Goal: Information Seeking & Learning: Learn about a topic

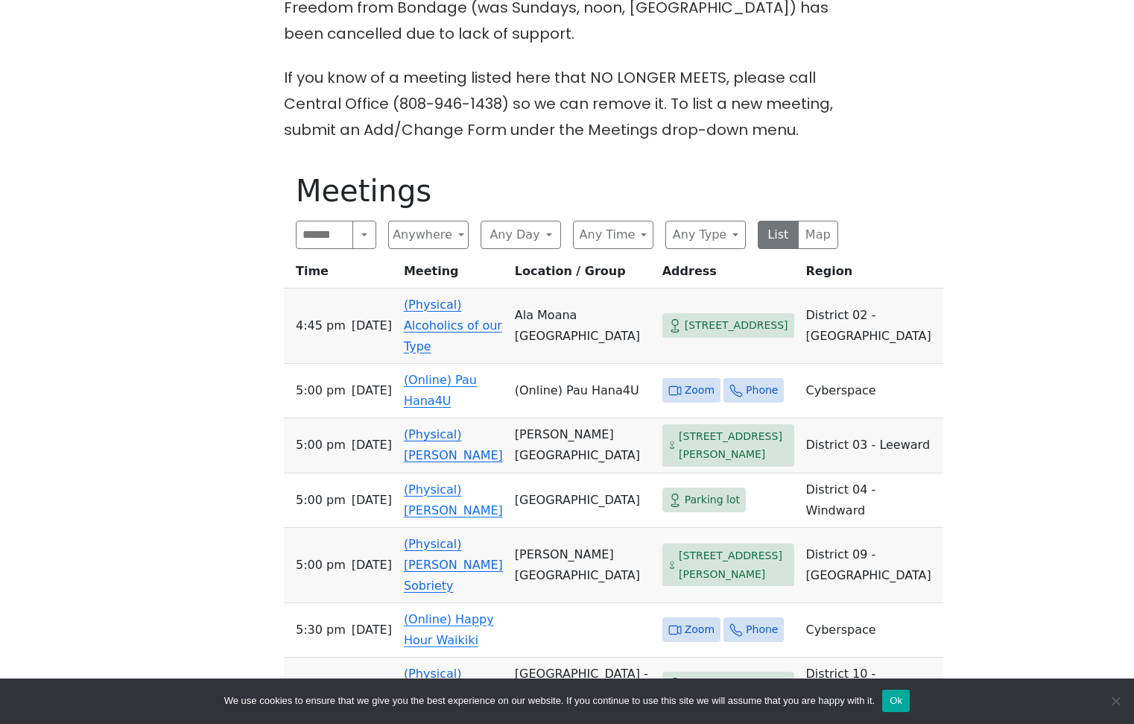
scroll to position [596, 0]
click at [548, 248] on button "Any Day" at bounding box center [521, 234] width 80 height 28
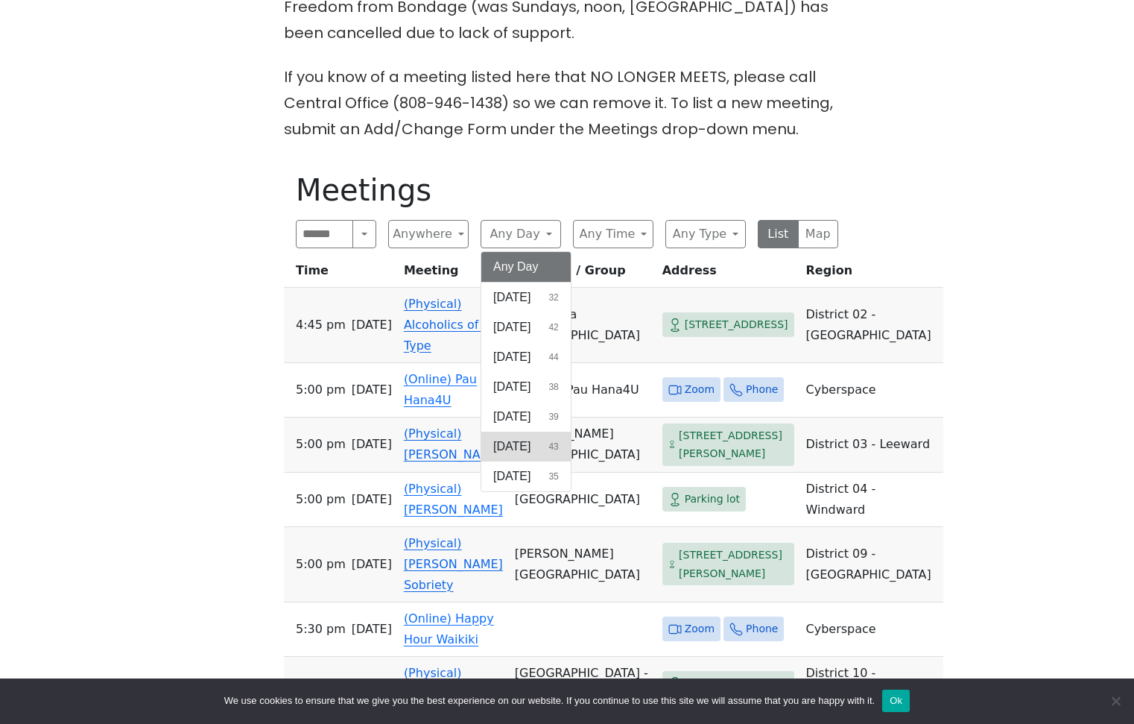
click at [512, 455] on span "[DATE]" at bounding box center [511, 446] width 37 height 18
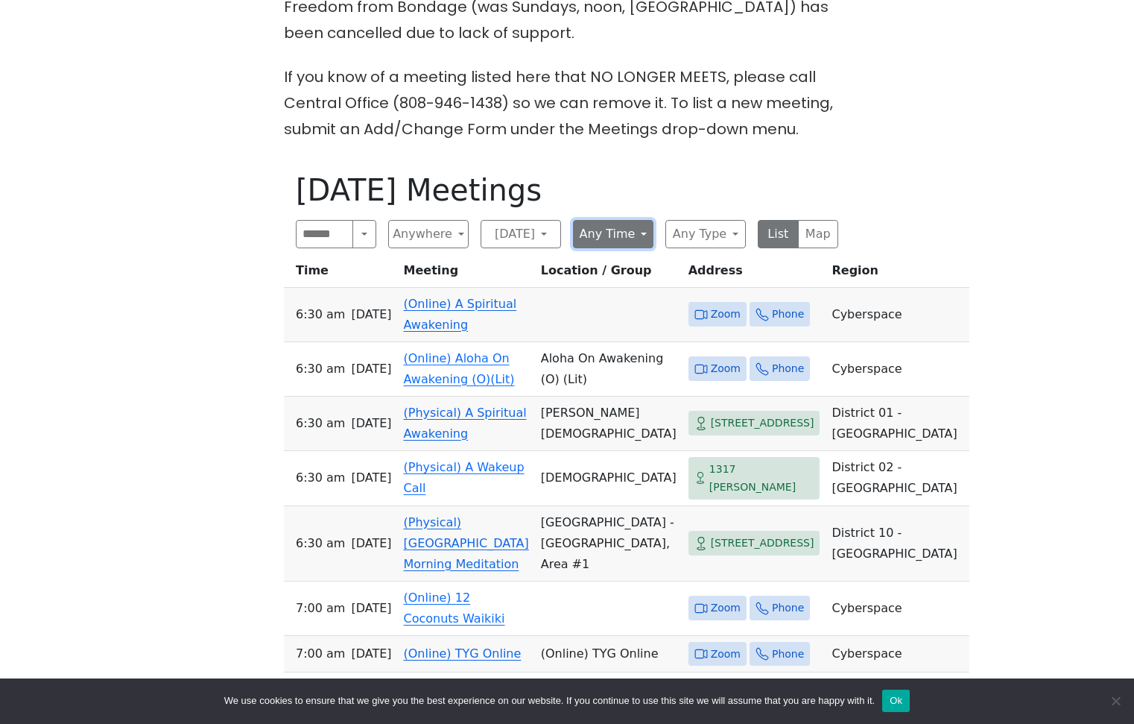
click at [641, 248] on button "Any Time" at bounding box center [613, 234] width 80 height 28
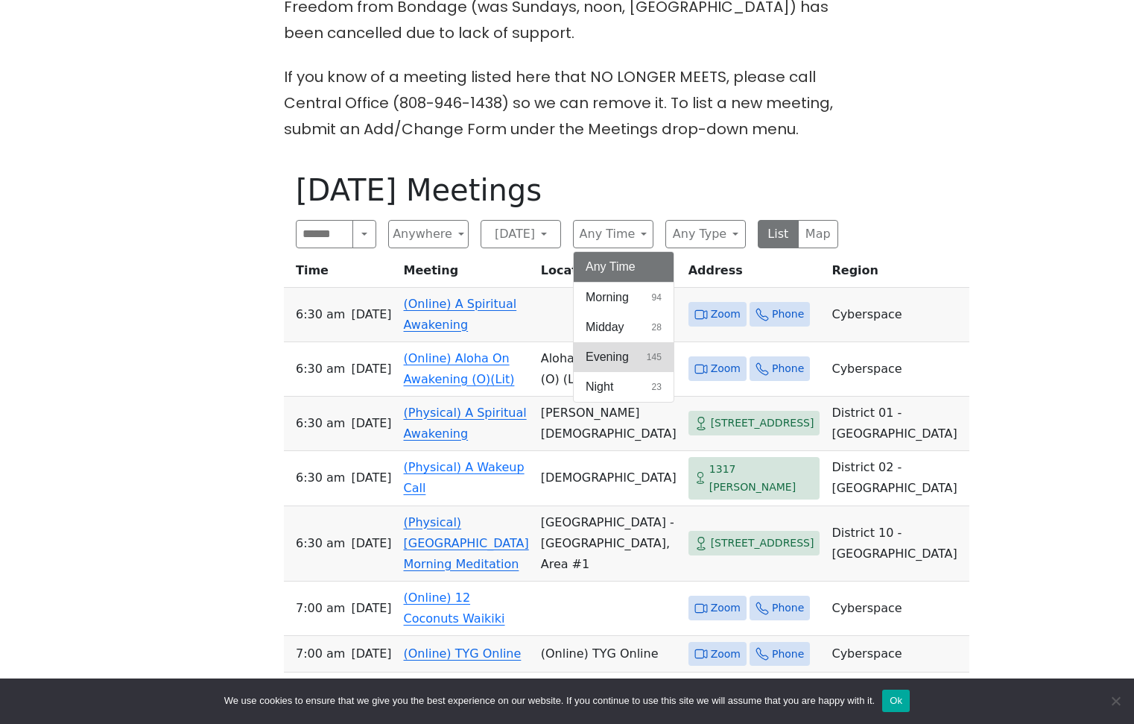
click at [603, 366] on span "Evening" at bounding box center [607, 357] width 43 height 18
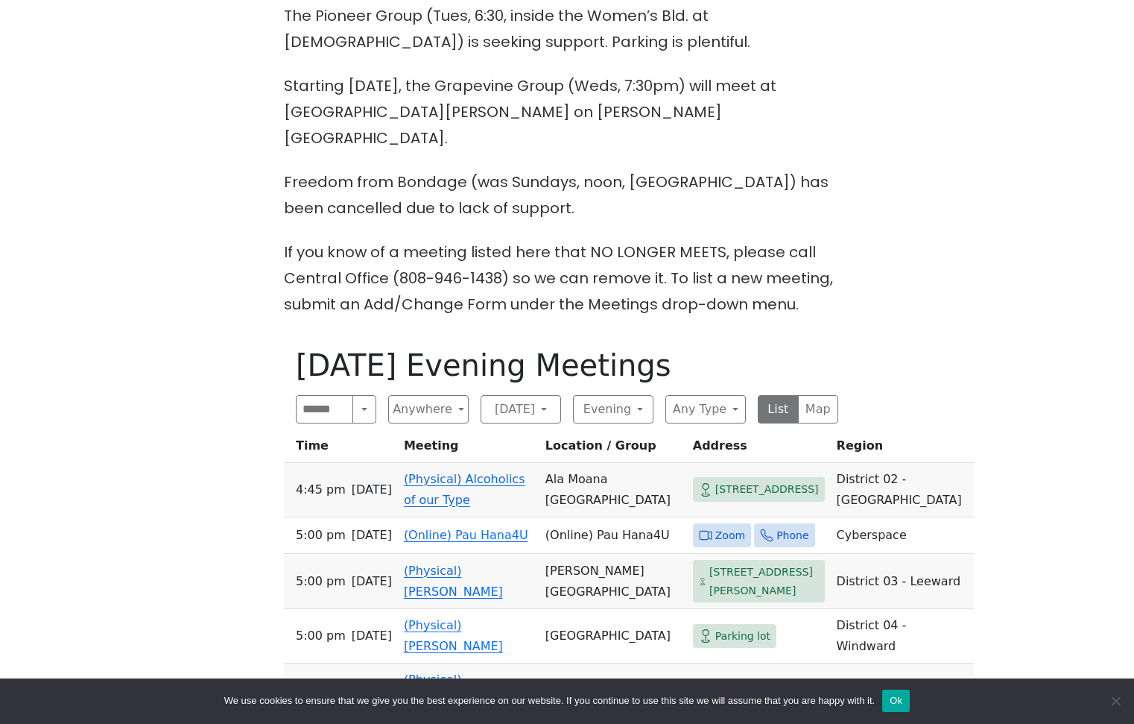
scroll to position [447, 0]
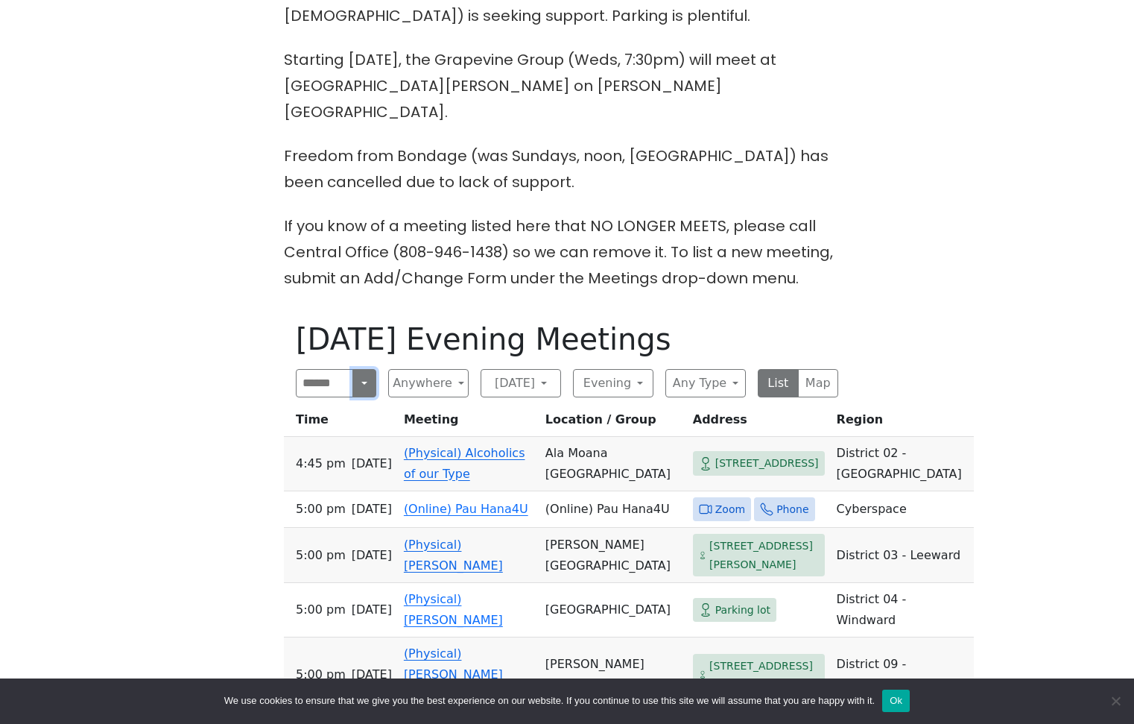
click at [362, 397] on button "Search" at bounding box center [365, 383] width 24 height 28
click at [455, 397] on button "Anywhere" at bounding box center [428, 383] width 80 height 28
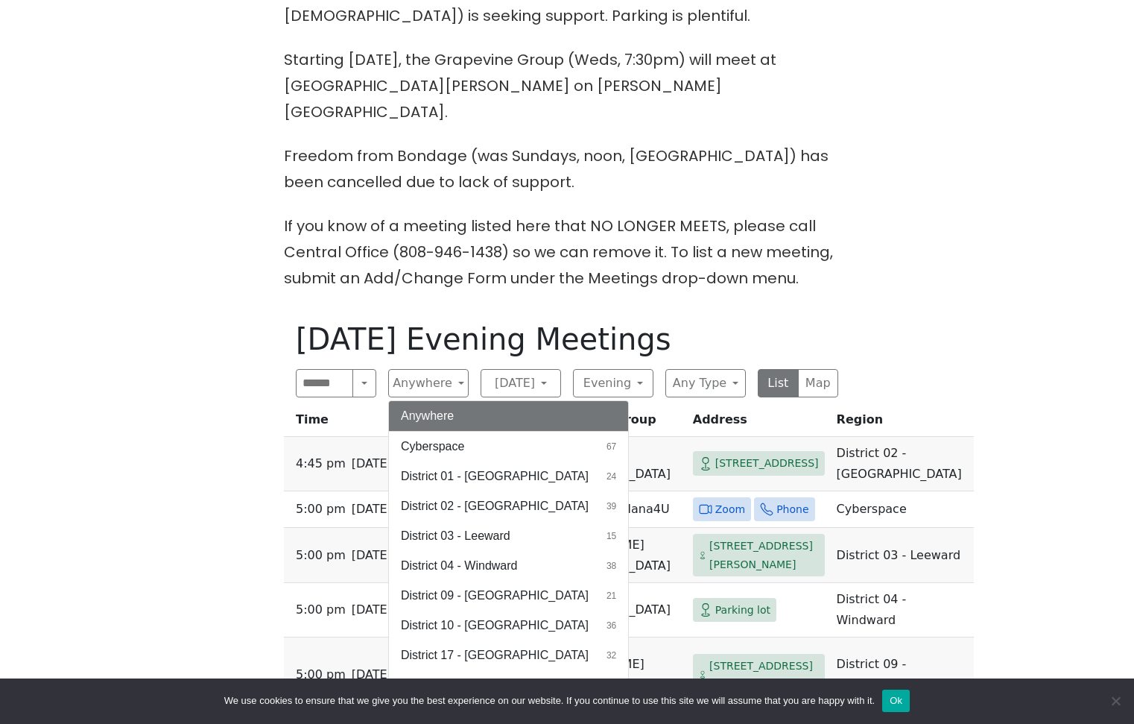
click at [422, 455] on span "Cyberspace" at bounding box center [432, 446] width 63 height 18
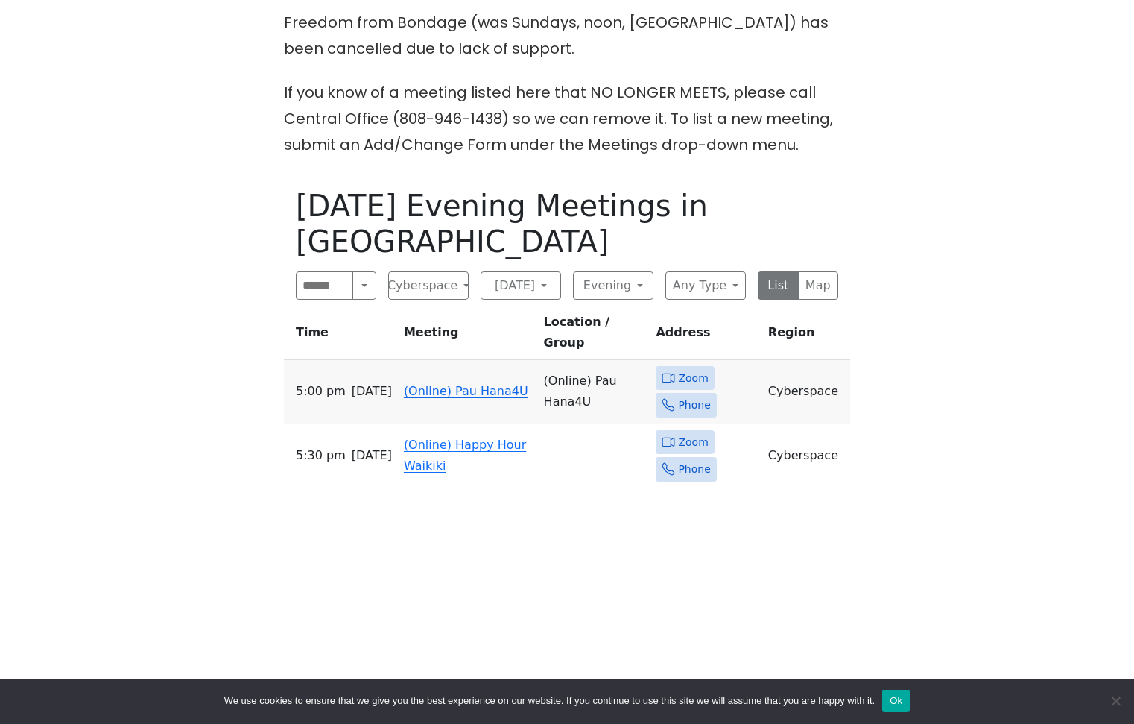
scroll to position [596, 0]
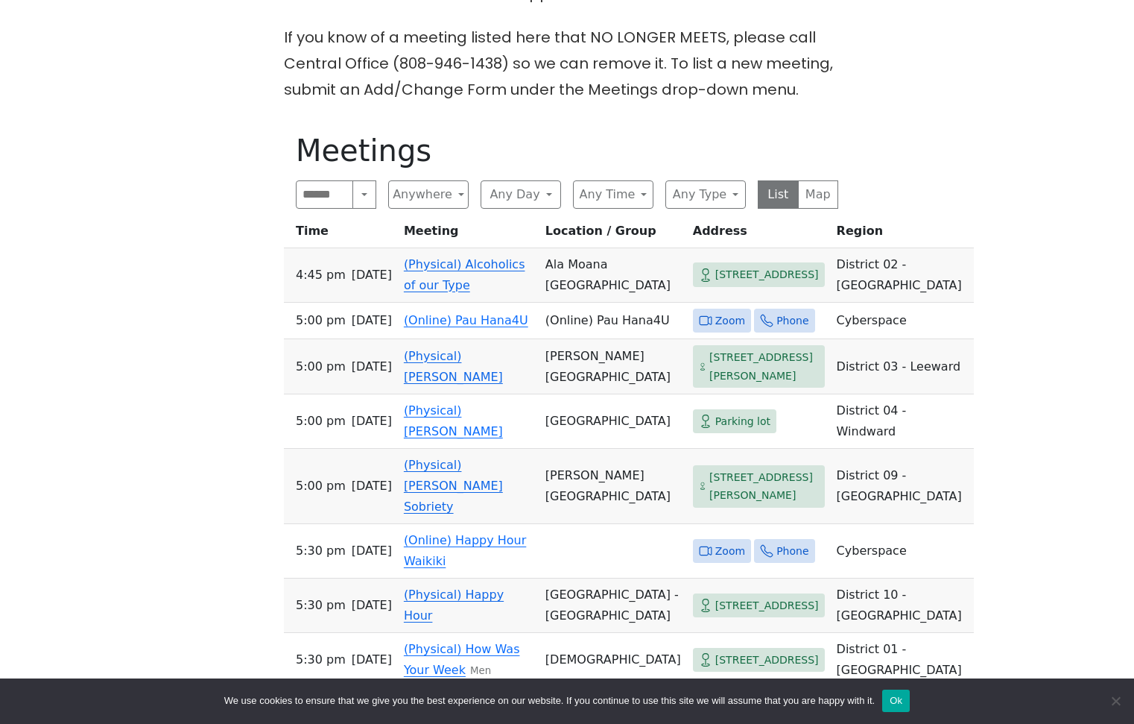
scroll to position [671, 0]
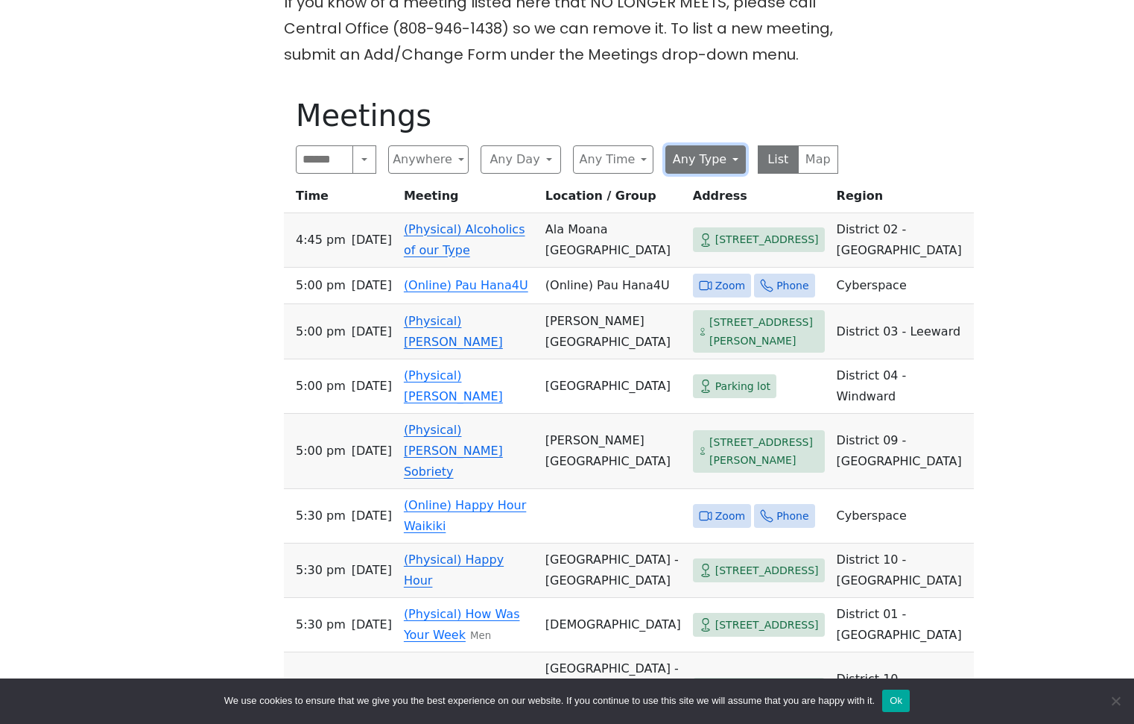
click at [732, 174] on button "Any Type" at bounding box center [706, 159] width 80 height 28
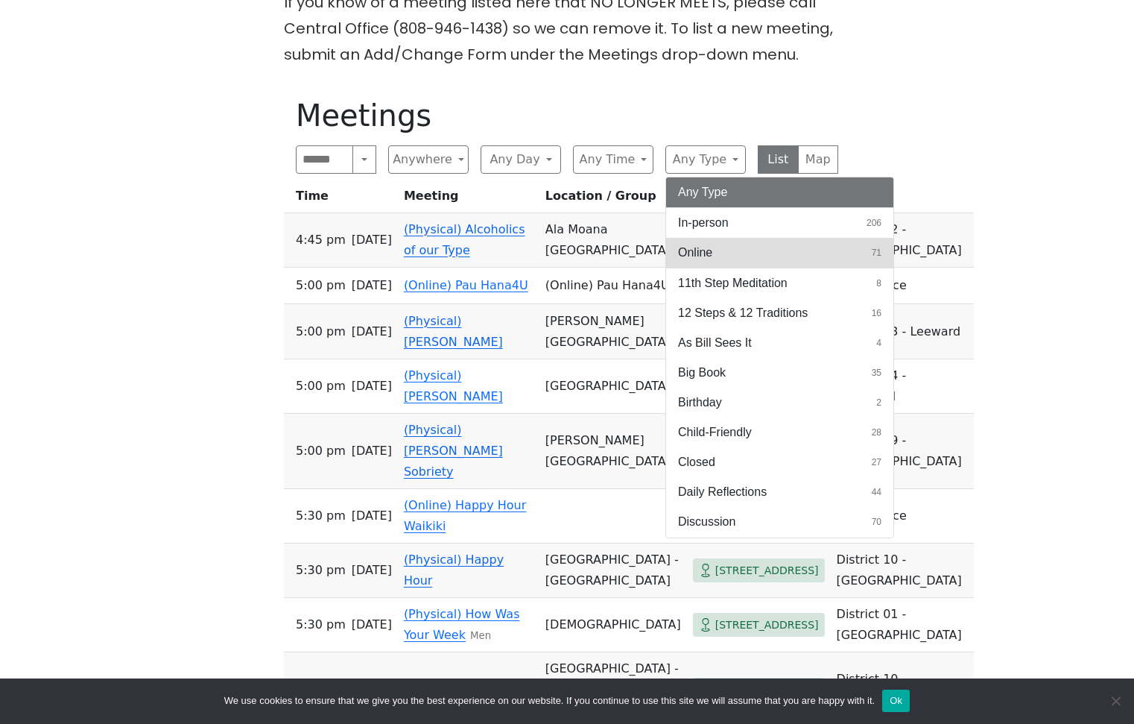
click at [699, 262] on span "Online" at bounding box center [695, 253] width 34 height 18
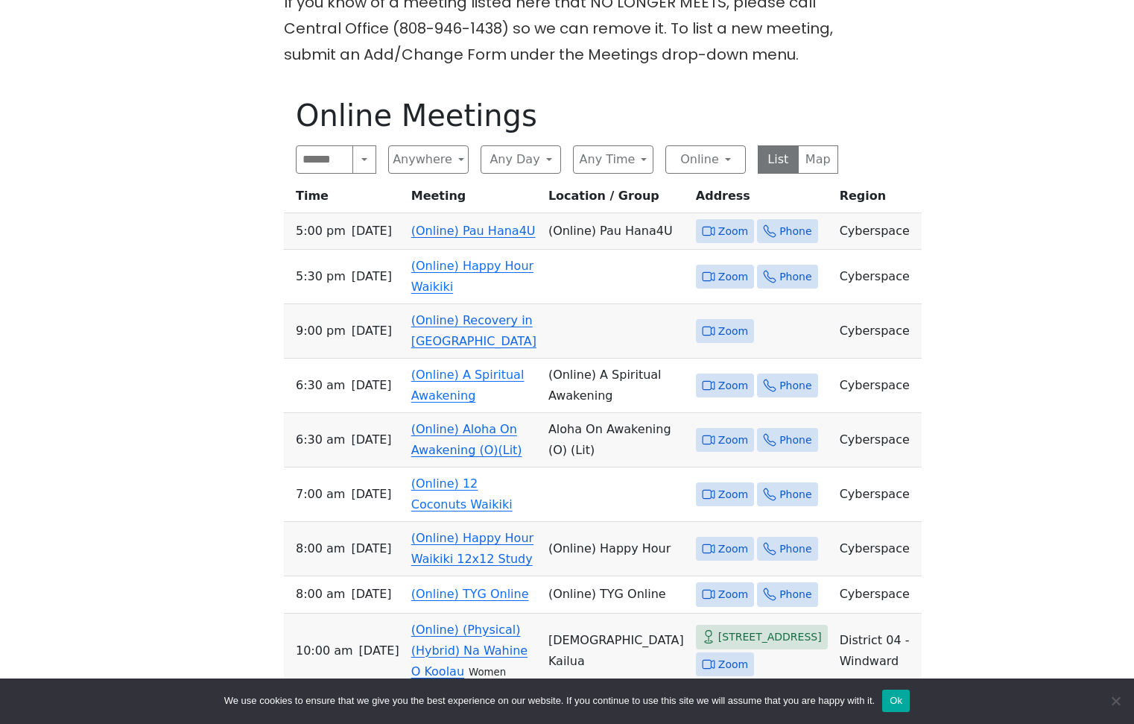
click at [718, 241] on span "Zoom" at bounding box center [733, 231] width 30 height 19
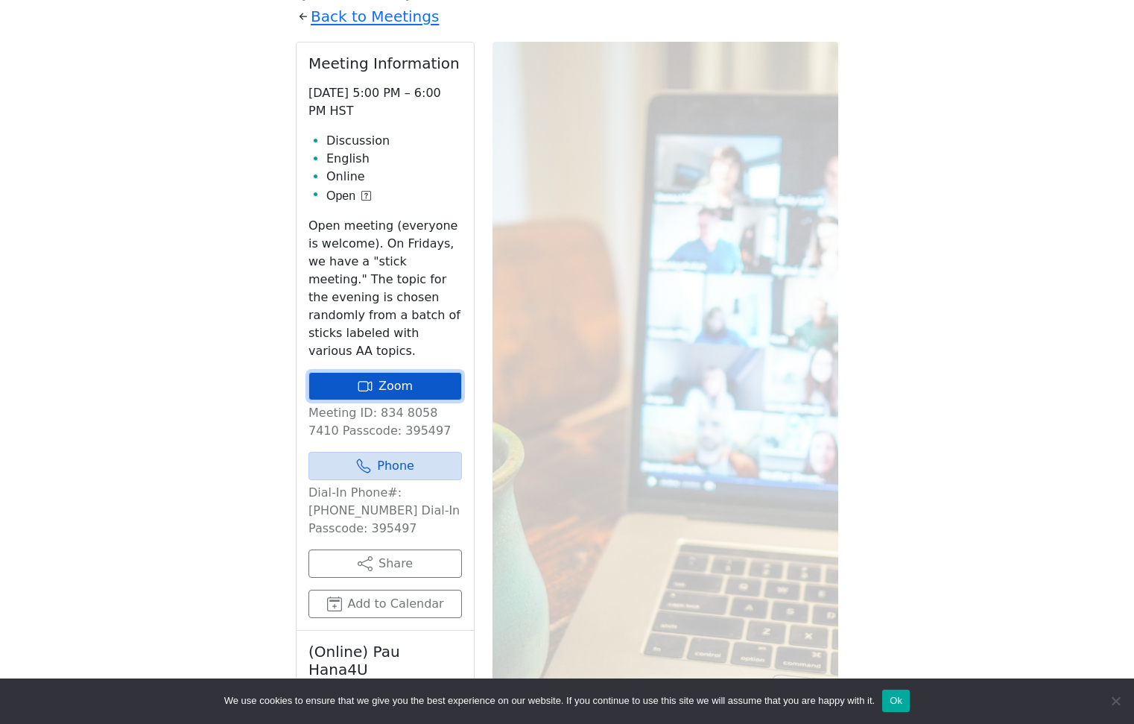
click at [403, 400] on link "Zoom" at bounding box center [386, 386] width 154 height 28
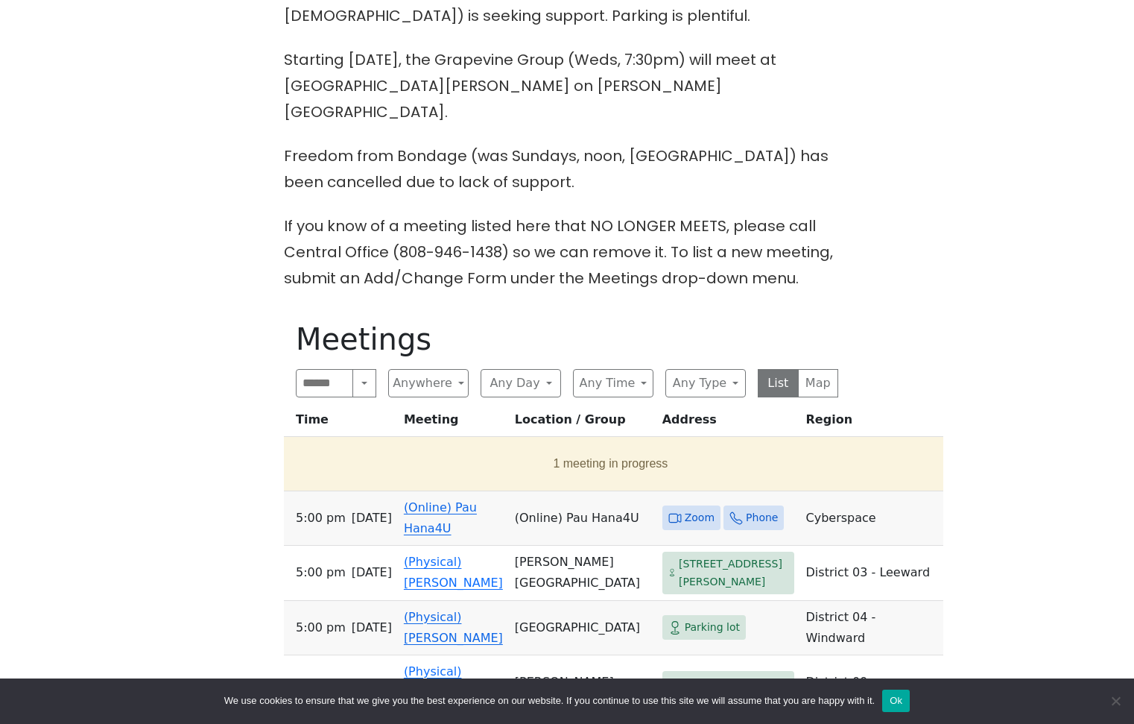
scroll to position [522, 0]
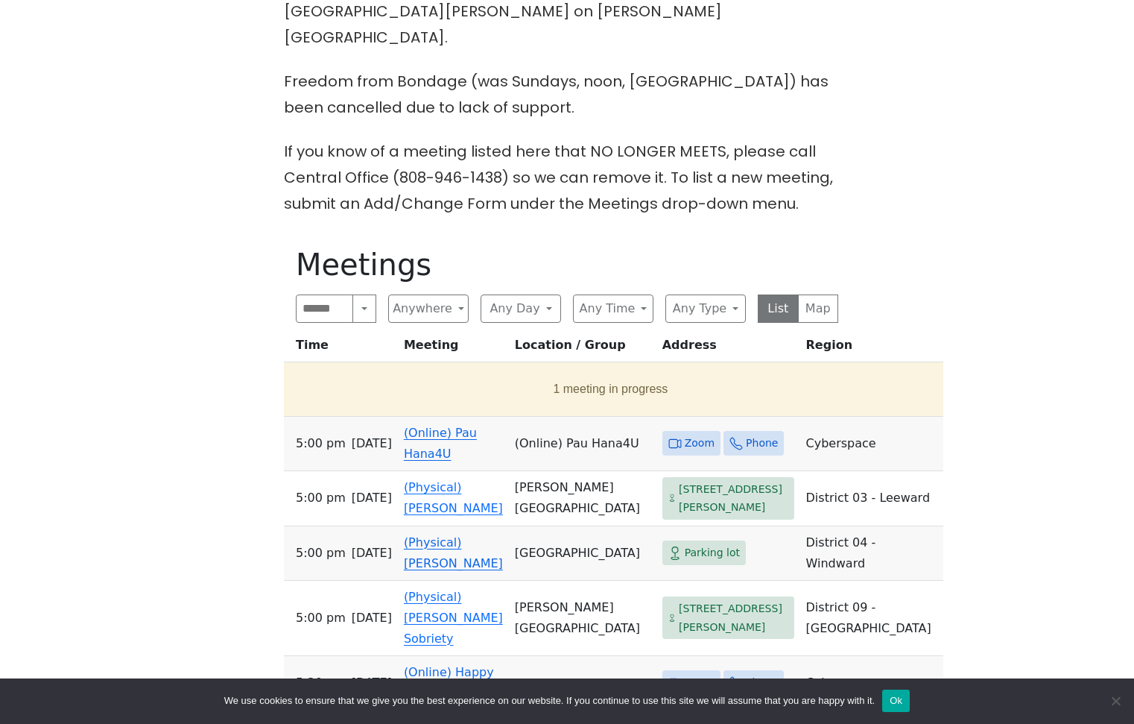
click at [685, 452] on span "Zoom" at bounding box center [700, 443] width 30 height 19
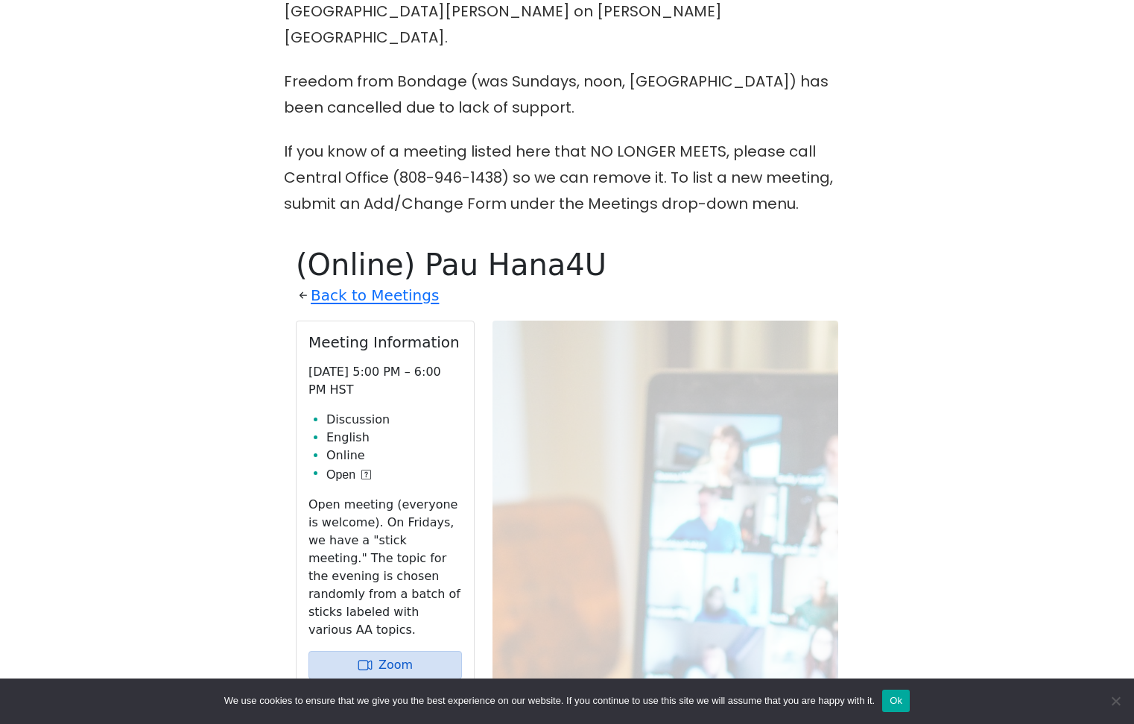
scroll to position [800, 0]
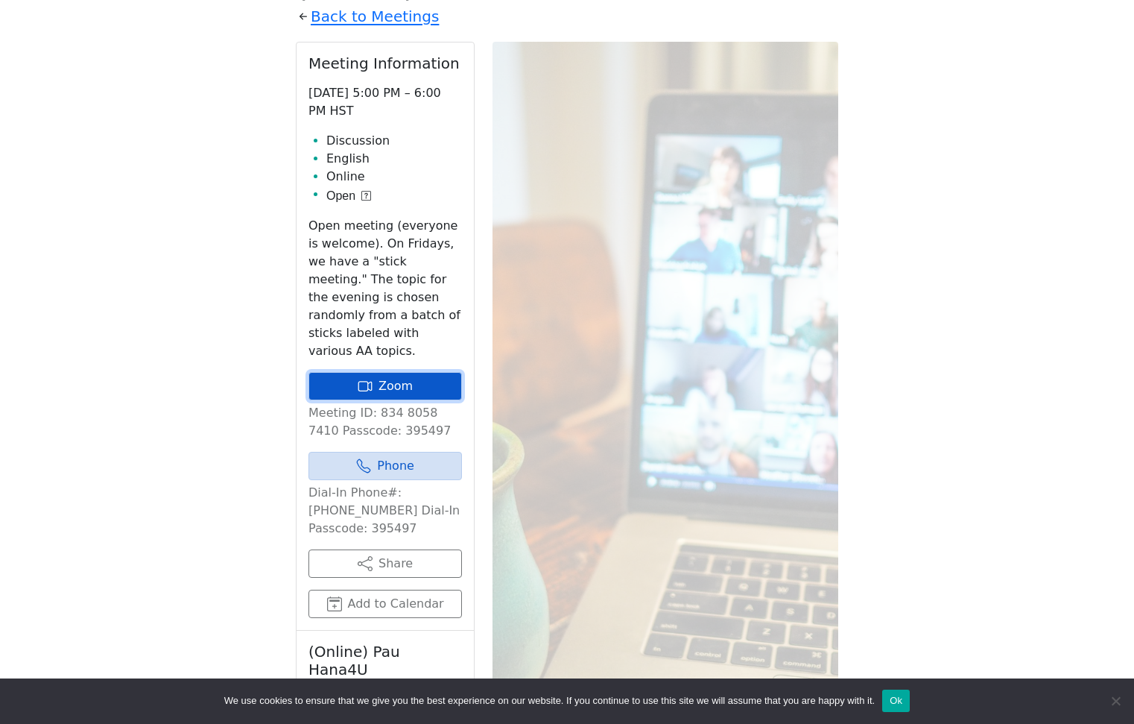
click at [393, 400] on link "Zoom" at bounding box center [386, 386] width 154 height 28
